Goal: Find specific fact

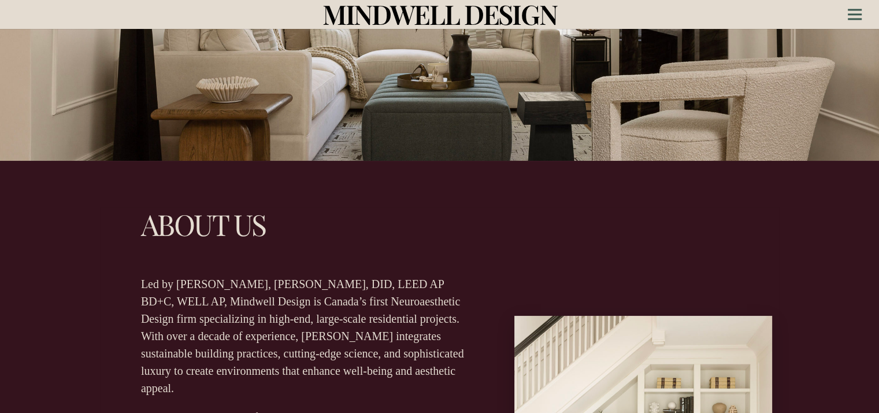
scroll to position [289, 0]
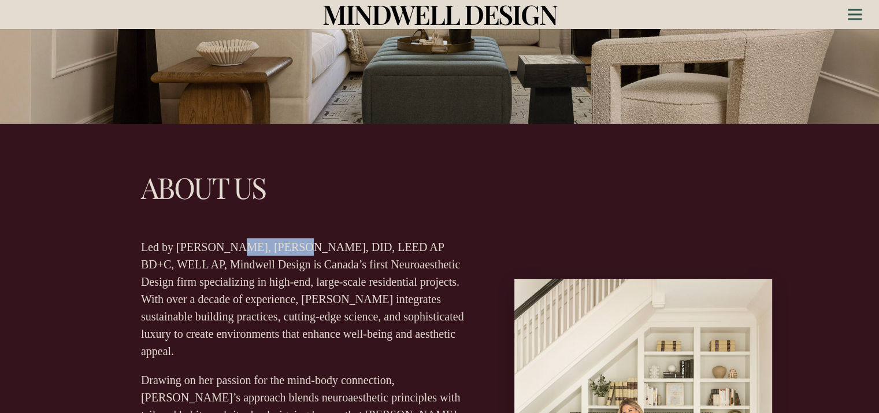
drag, startPoint x: 223, startPoint y: 245, endPoint x: 283, endPoint y: 244, distance: 59.5
click at [283, 244] on p "Led by [PERSON_NAME], [PERSON_NAME], DID, LEED AP BD+C, WELL AP, Mindwell Desig…" at bounding box center [304, 298] width 326 height 121
copy p "Kozhukh-Joo"
